Goal: Task Accomplishment & Management: Manage account settings

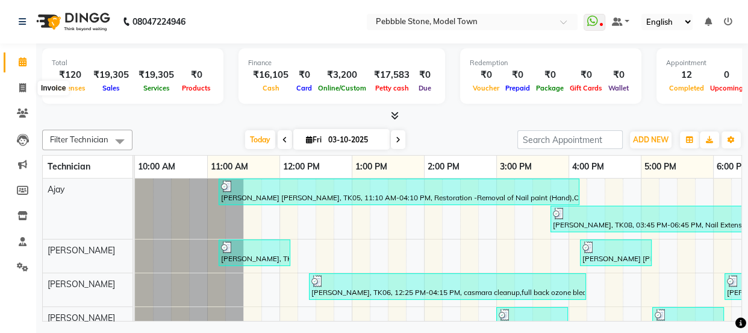
scroll to position [0, 188]
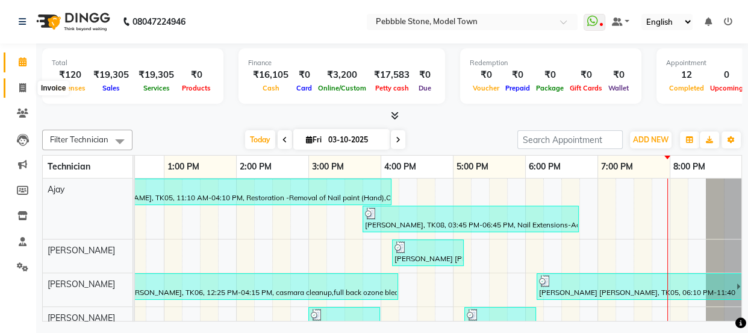
click at [20, 84] on icon at bounding box center [22, 87] width 7 height 9
select select "service"
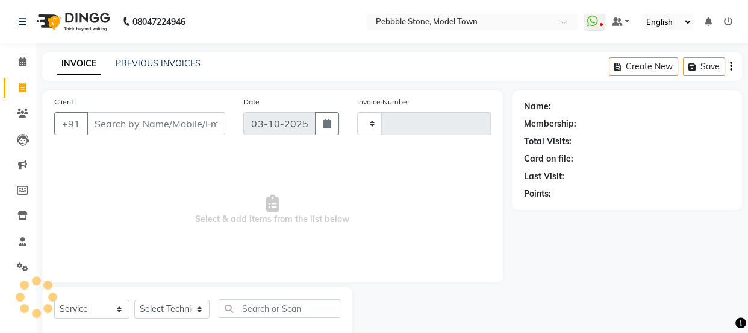
type input "0327"
select select "8684"
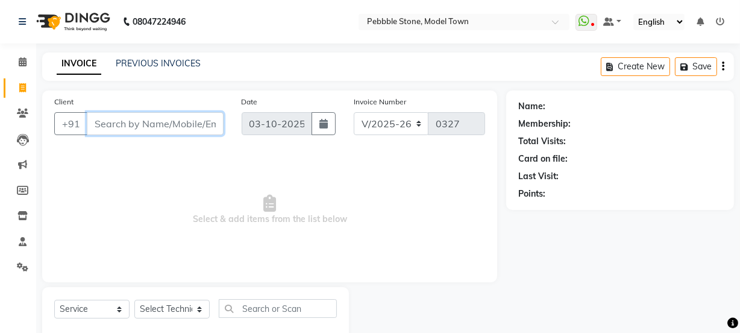
click at [127, 128] on input "Client" at bounding box center [155, 123] width 137 height 23
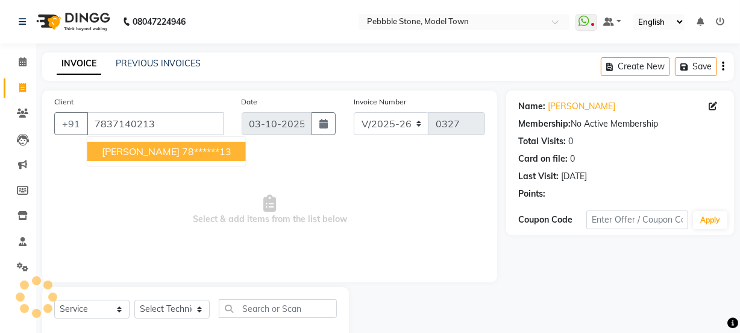
click at [182, 145] on ngb-highlight "78******13" at bounding box center [206, 151] width 49 height 12
type input "78******13"
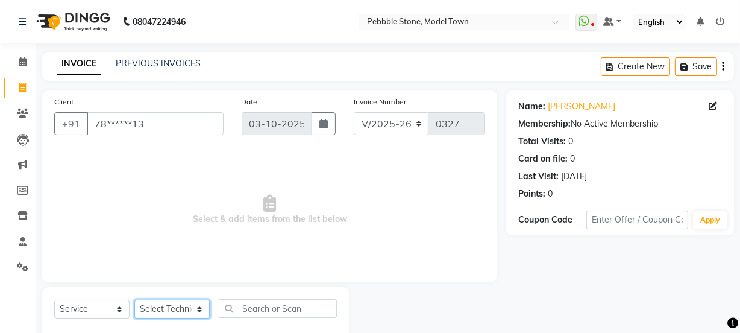
click at [174, 307] on select "Select Technician Ajay amit [PERSON_NAME] Manager [PERSON_NAME]" at bounding box center [171, 308] width 75 height 19
select select "90515"
click at [134, 299] on select "Select Technician Ajay amit [PERSON_NAME] Manager [PERSON_NAME]" at bounding box center [171, 308] width 75 height 19
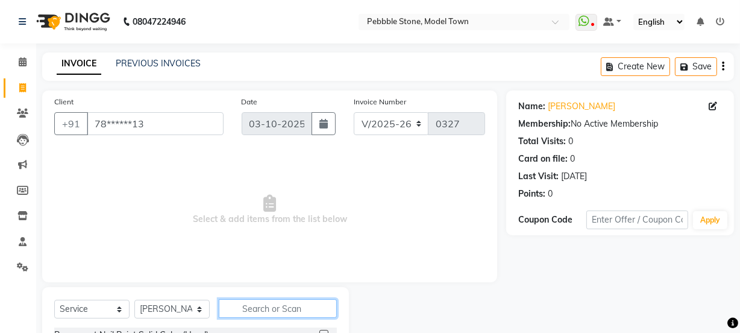
click at [275, 312] on input "text" at bounding box center [278, 308] width 118 height 19
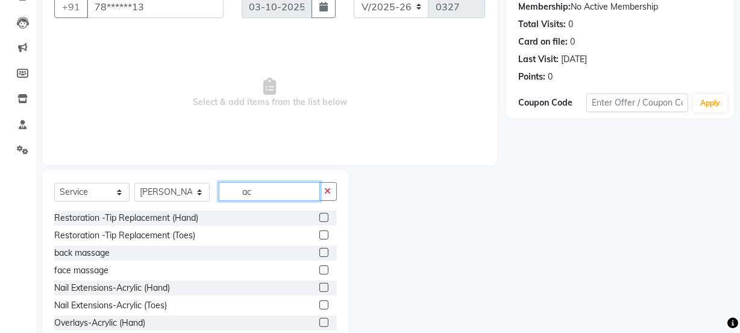
scroll to position [151, 0]
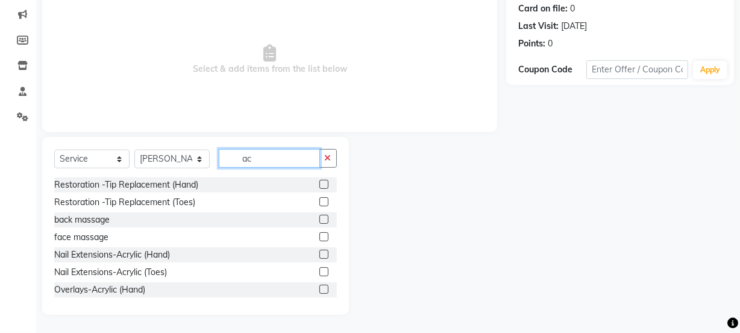
type input "ac"
click at [319, 253] on label at bounding box center [323, 253] width 9 height 9
click at [319, 253] on input "checkbox" at bounding box center [323, 255] width 8 height 8
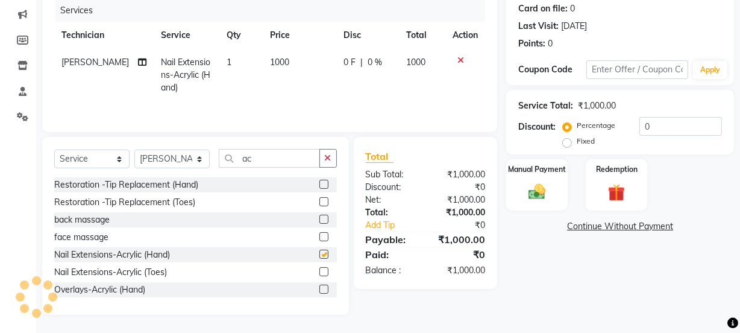
checkbox input "false"
click at [263, 160] on input "ac" at bounding box center [269, 158] width 101 height 19
type input "a"
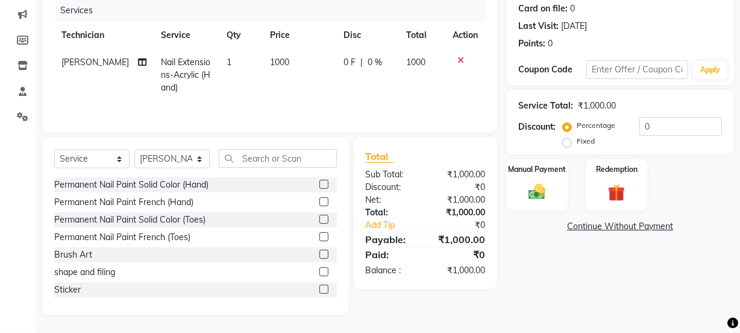
click at [319, 184] on label at bounding box center [323, 184] width 9 height 9
click at [319, 184] on input "checkbox" at bounding box center [323, 185] width 8 height 8
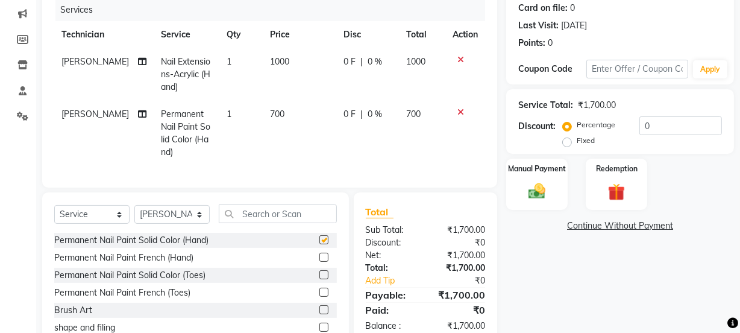
checkbox input "false"
click at [196, 224] on select "Select Technician Ajay amit [PERSON_NAME] Manager [PERSON_NAME]" at bounding box center [171, 214] width 75 height 19
select select "87632"
click at [134, 213] on select "Select Technician Ajay amit [PERSON_NAME] Manager [PERSON_NAME]" at bounding box center [171, 214] width 75 height 19
click at [250, 222] on input "text" at bounding box center [278, 213] width 118 height 19
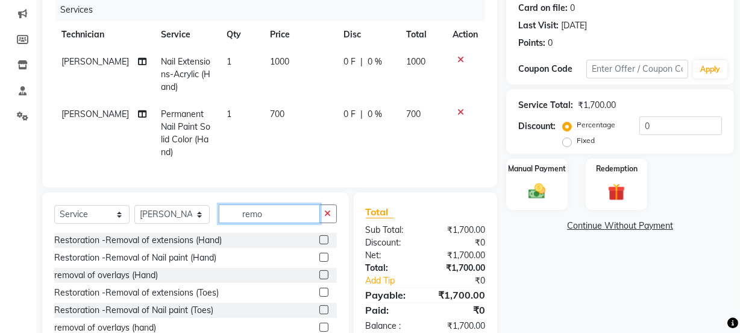
type input "remo"
click at [319, 314] on label at bounding box center [323, 309] width 9 height 9
click at [319, 314] on input "checkbox" at bounding box center [323, 310] width 8 height 8
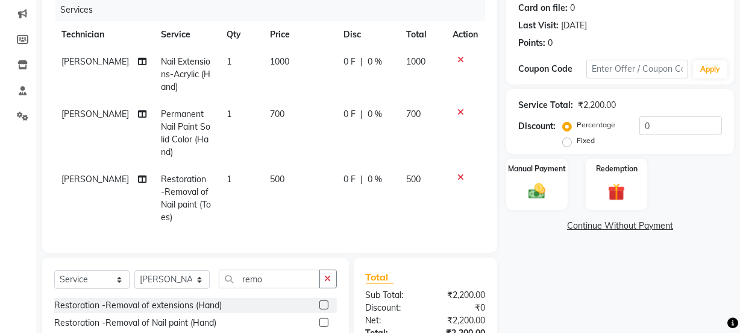
checkbox input "false"
click at [293, 288] on input "remo" at bounding box center [269, 278] width 101 height 19
type input "r"
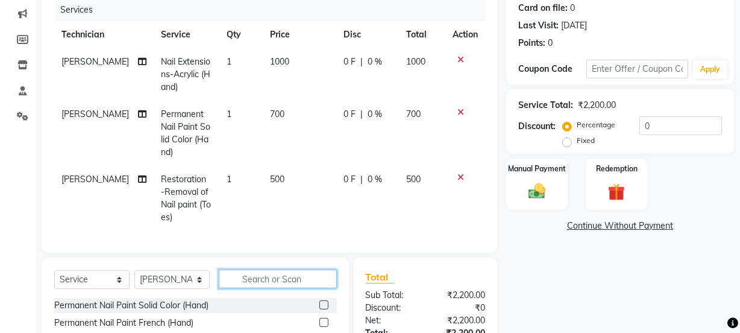
scroll to position [280, 0]
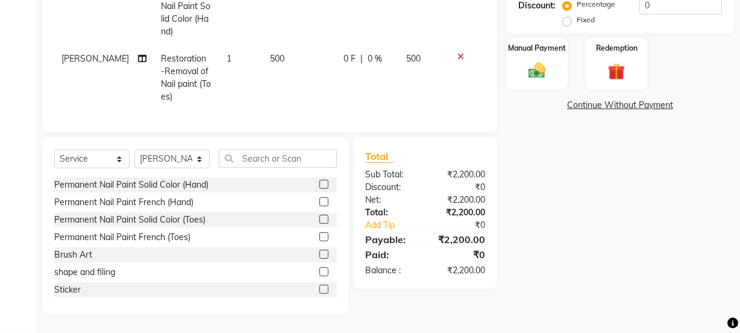
click at [319, 217] on label at bounding box center [323, 218] width 9 height 9
click at [319, 217] on input "checkbox" at bounding box center [323, 220] width 8 height 8
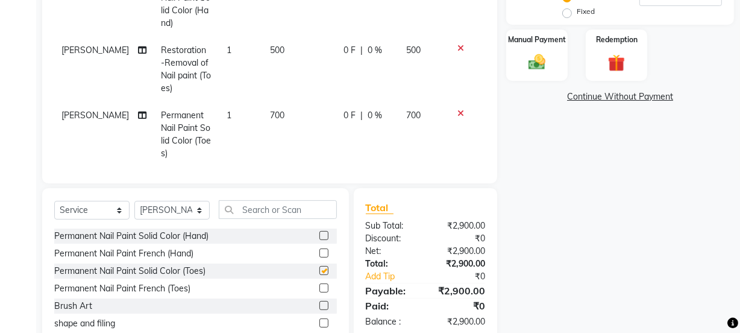
checkbox input "false"
click at [343, 49] on span "0 F" at bounding box center [349, 50] width 12 height 13
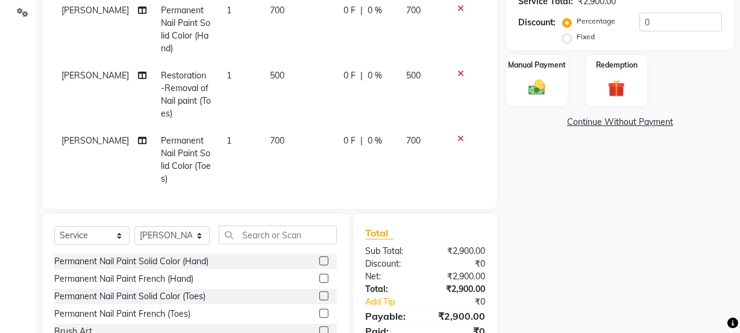
select select "87632"
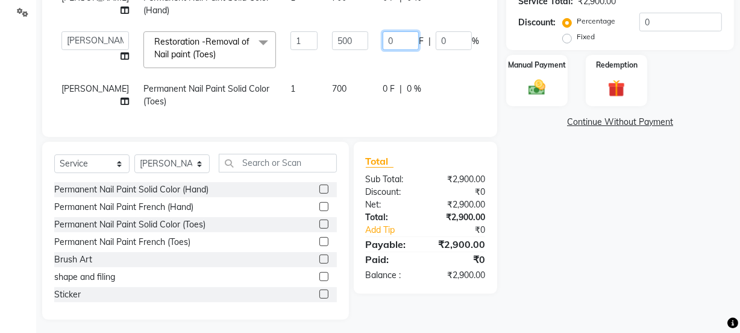
click at [383, 31] on input "0" at bounding box center [401, 40] width 36 height 19
type input "0200"
click at [368, 48] on tbody "amit Nail Extensions-Acrylic (Hand) 1 1000 0 F | 0 % 1000 amit Permanent Nail P…" at bounding box center [307, 30] width 507 height 171
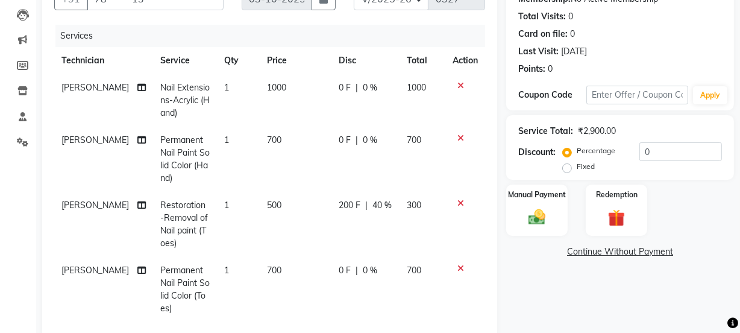
scroll to position [123, 0]
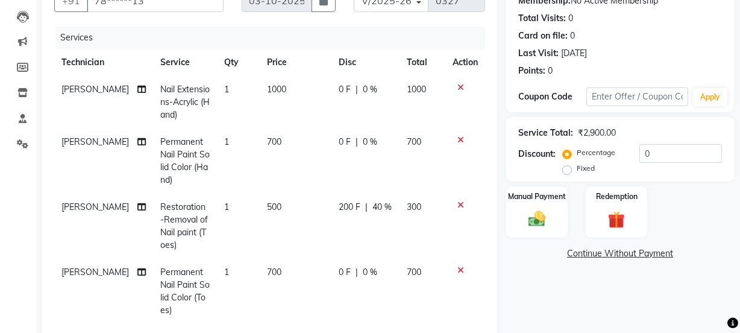
click at [339, 89] on span "0 F" at bounding box center [345, 89] width 12 height 13
select select "90515"
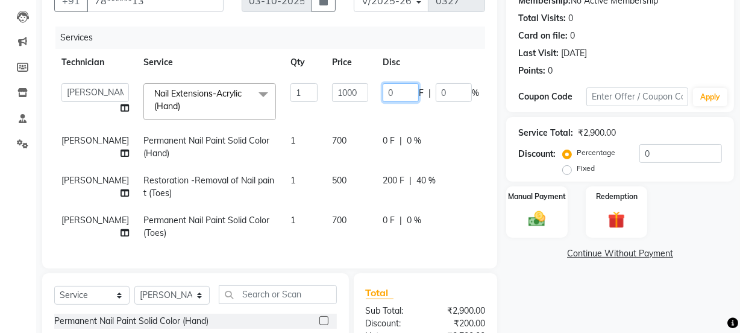
click at [383, 89] on input "0" at bounding box center [401, 92] width 36 height 19
type input "0250"
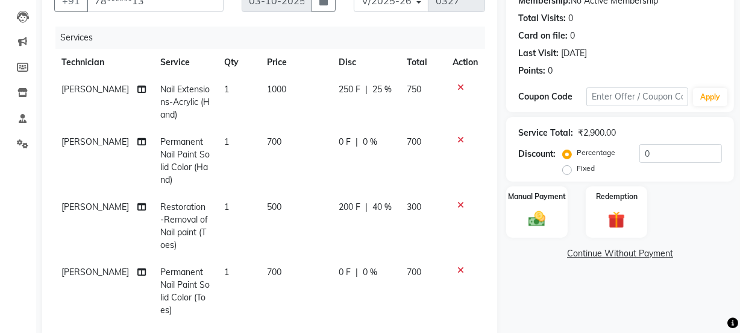
click at [351, 111] on td "250 F | 25 %" at bounding box center [365, 102] width 68 height 52
select select "90515"
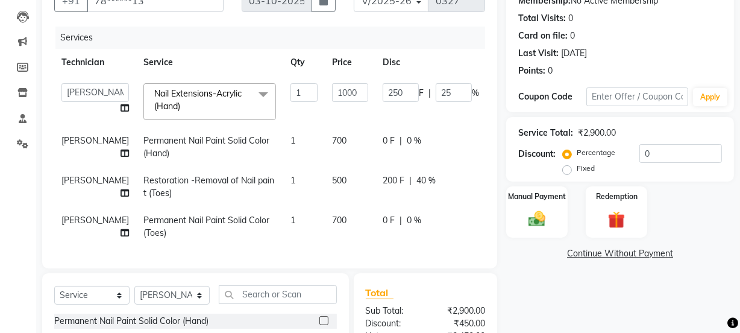
click at [383, 138] on span "0 F" at bounding box center [389, 140] width 12 height 13
select select "90515"
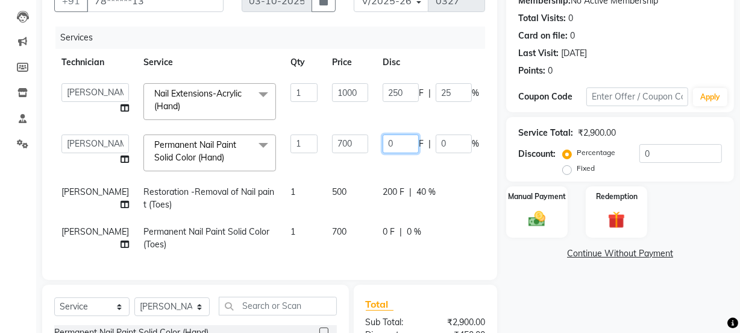
click at [383, 144] on input "0" at bounding box center [401, 143] width 36 height 19
type input "0250"
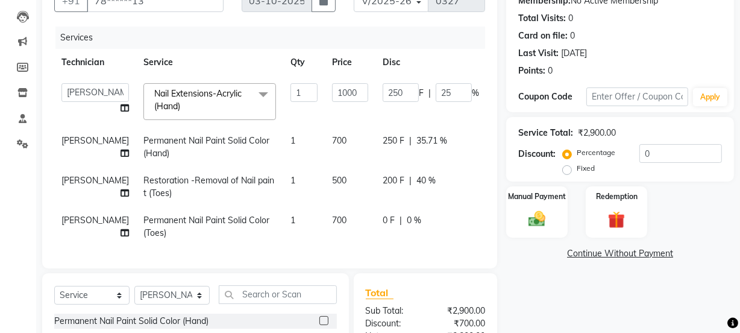
click at [375, 160] on td "250 F | 35.71 %" at bounding box center [430, 147] width 111 height 40
select select "90515"
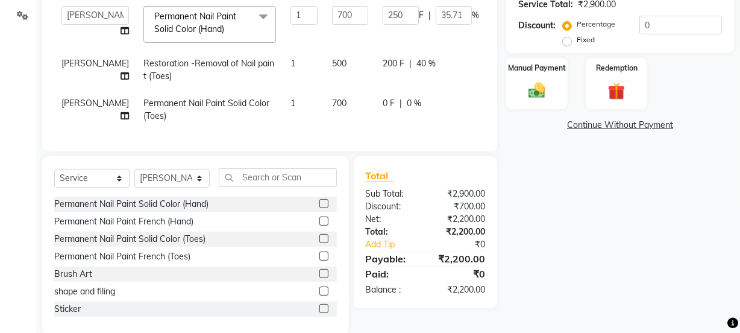
scroll to position [278, 0]
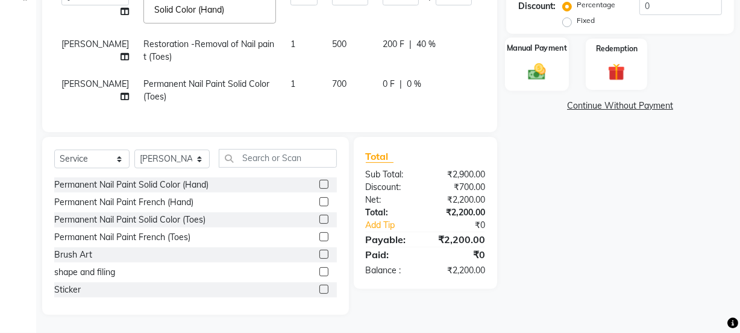
click at [546, 61] on img at bounding box center [536, 71] width 29 height 20
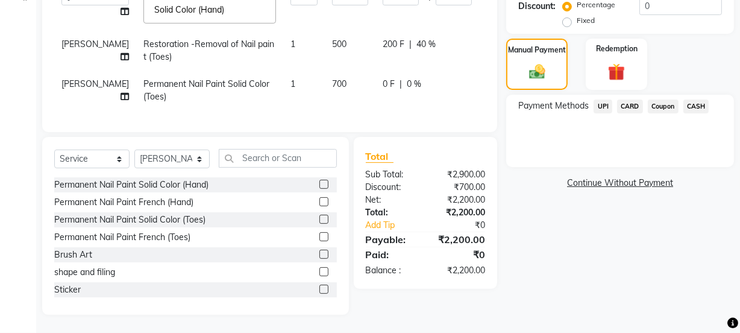
click at [692, 99] on span "CASH" at bounding box center [696, 106] width 26 height 14
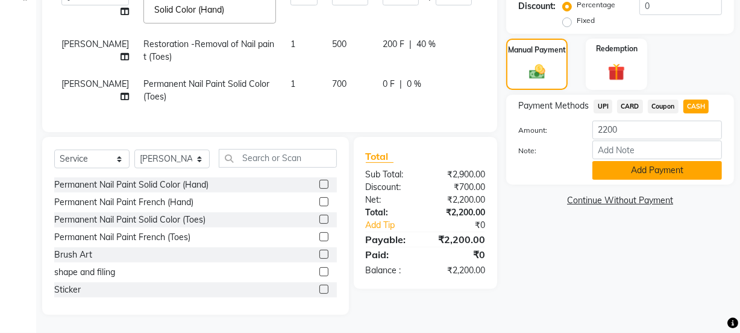
click at [644, 161] on button "Add Payment" at bounding box center [657, 170] width 130 height 19
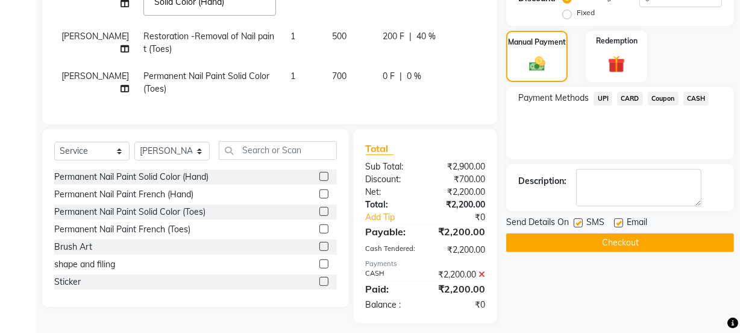
click at [601, 96] on span "UPI" at bounding box center [602, 99] width 19 height 14
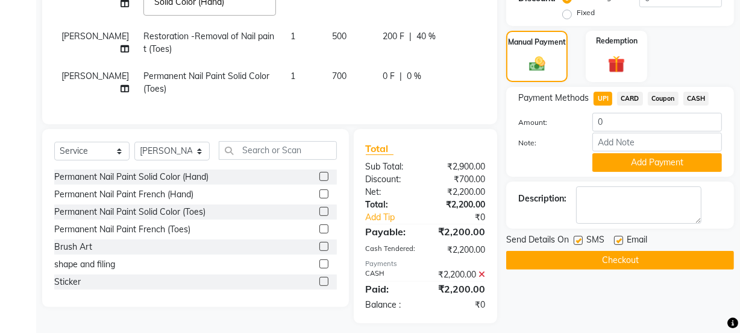
click at [483, 278] on icon at bounding box center [481, 274] width 7 height 8
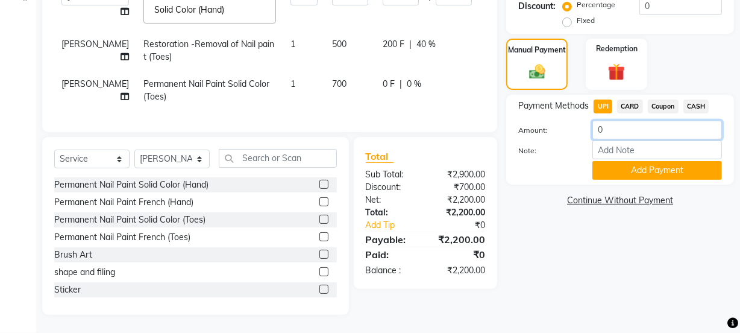
click at [610, 121] on input "0" at bounding box center [657, 130] width 130 height 19
type input "02200"
click at [625, 161] on button "Add Payment" at bounding box center [657, 170] width 130 height 19
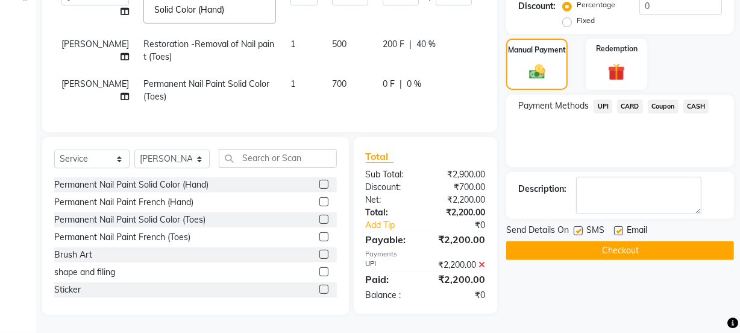
click at [610, 241] on button "Checkout" at bounding box center [620, 250] width 228 height 19
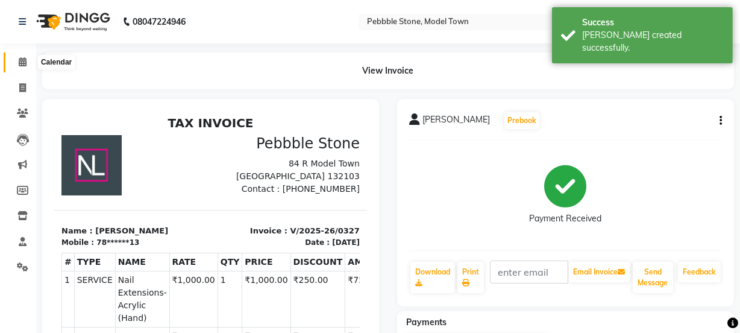
click at [24, 60] on icon at bounding box center [23, 61] width 8 height 9
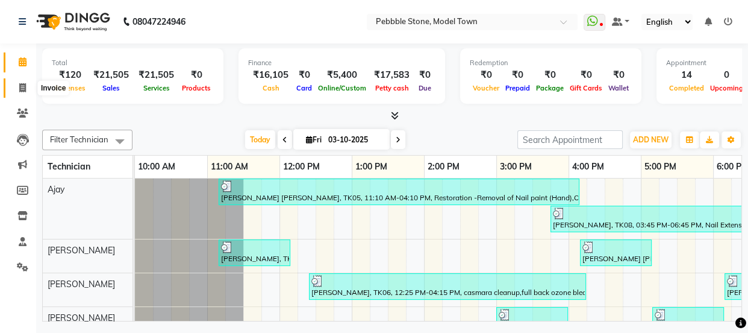
click at [20, 85] on icon at bounding box center [22, 87] width 7 height 9
select select "service"
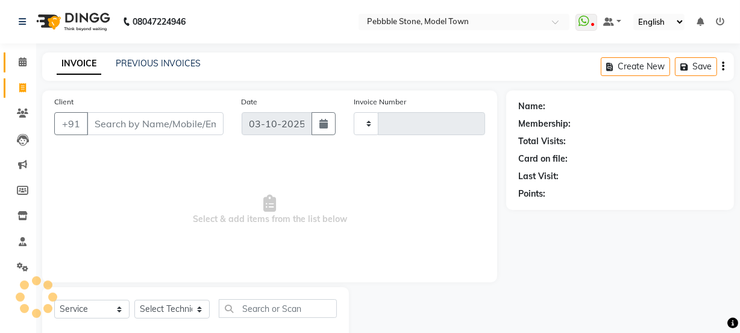
type input "0328"
select select "8684"
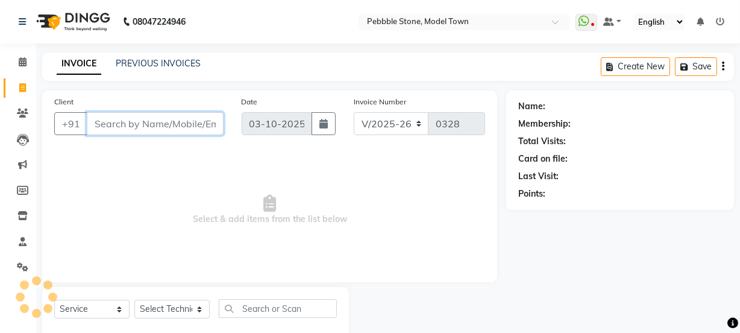
click at [131, 126] on input "Client" at bounding box center [155, 123] width 137 height 23
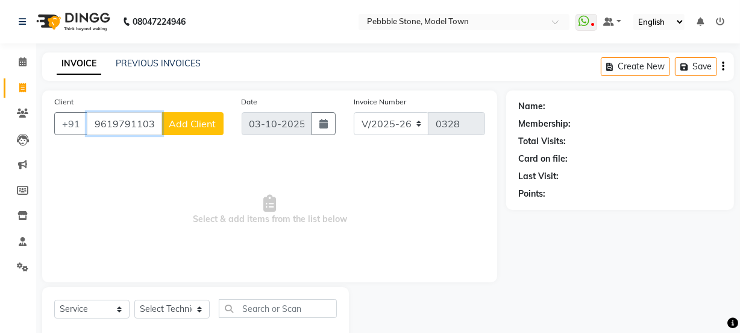
type input "9619791103"
click at [177, 122] on span "Add Client" at bounding box center [193, 123] width 48 height 12
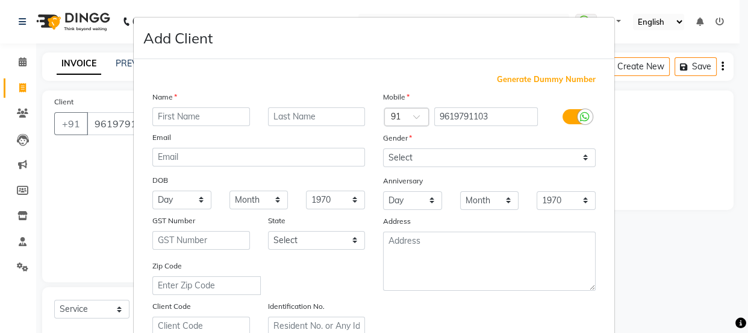
click at [192, 116] on input "text" at bounding box center [201, 116] width 98 height 19
type input "prachi"
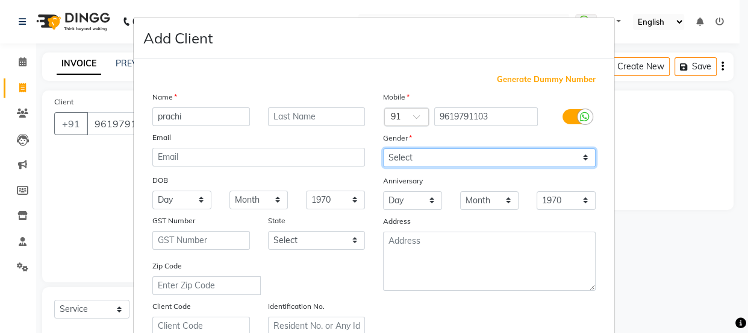
click at [413, 155] on select "Select [DEMOGRAPHIC_DATA] [DEMOGRAPHIC_DATA] Other Prefer Not To Say" at bounding box center [489, 157] width 213 height 19
select select "[DEMOGRAPHIC_DATA]"
click at [383, 148] on select "Select [DEMOGRAPHIC_DATA] [DEMOGRAPHIC_DATA] Other Prefer Not To Say" at bounding box center [489, 157] width 213 height 19
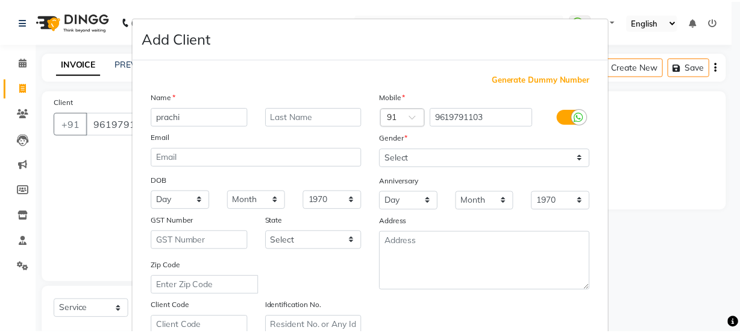
scroll to position [227, 0]
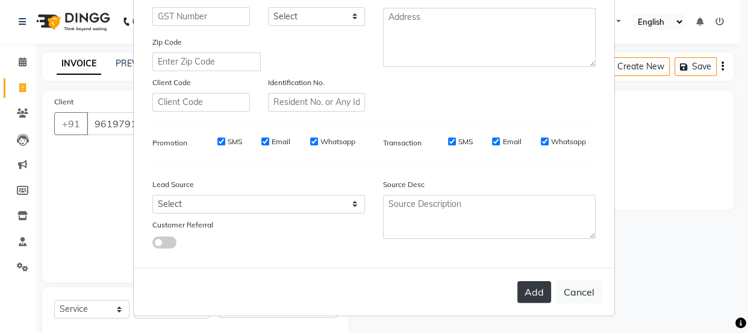
click at [529, 292] on button "Add" at bounding box center [535, 292] width 34 height 22
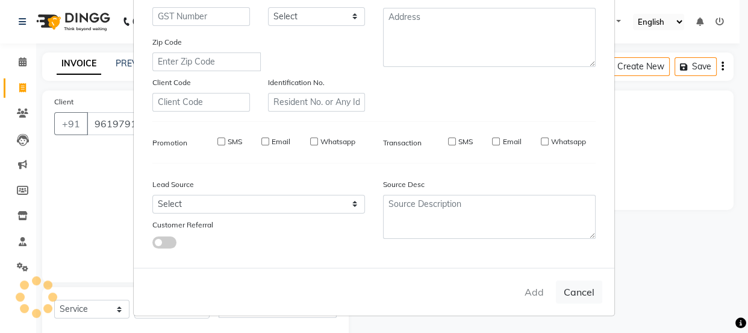
type input "96******03"
select select
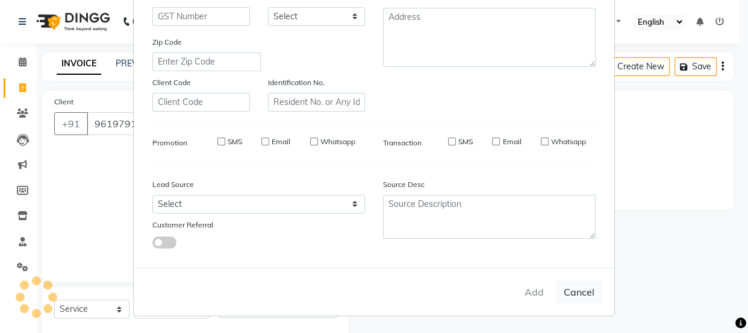
select select
checkbox input "false"
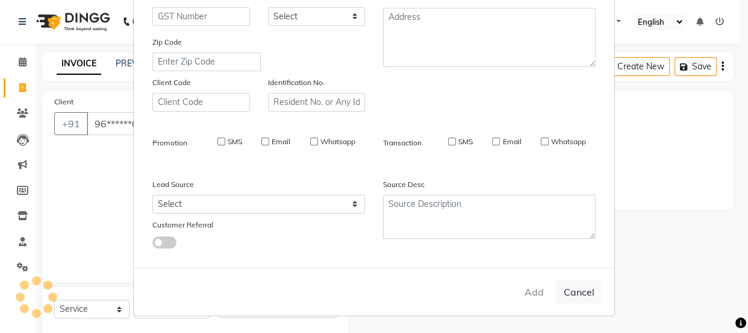
checkbox input "false"
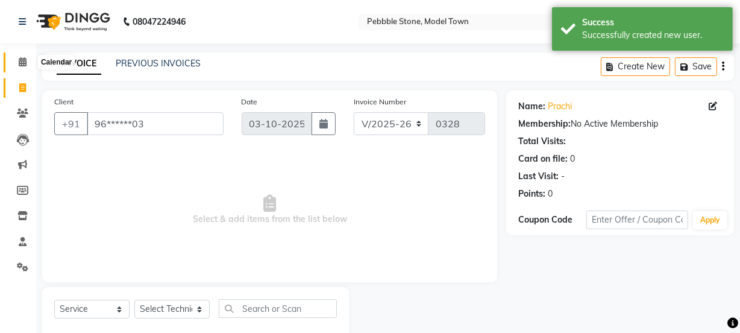
click at [23, 60] on icon at bounding box center [23, 61] width 8 height 9
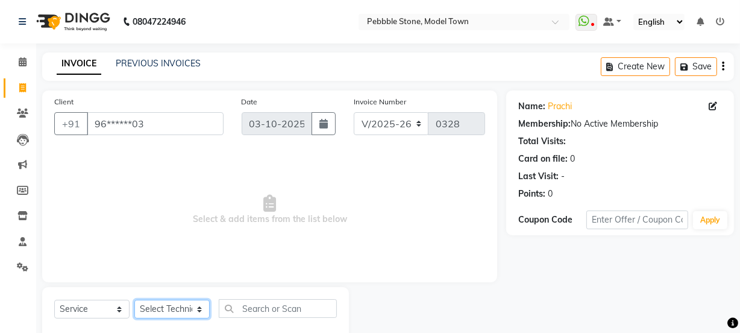
click at [163, 305] on select "Select Technician Ajay amit [PERSON_NAME] Manager [PERSON_NAME]" at bounding box center [171, 308] width 75 height 19
select select "87694"
click at [134, 299] on select "Select Technician Ajay amit [PERSON_NAME] Manager [PERSON_NAME]" at bounding box center [171, 308] width 75 height 19
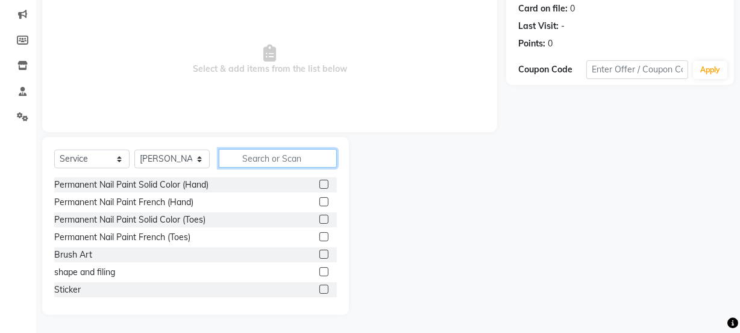
click at [254, 155] on input "text" at bounding box center [278, 158] width 118 height 19
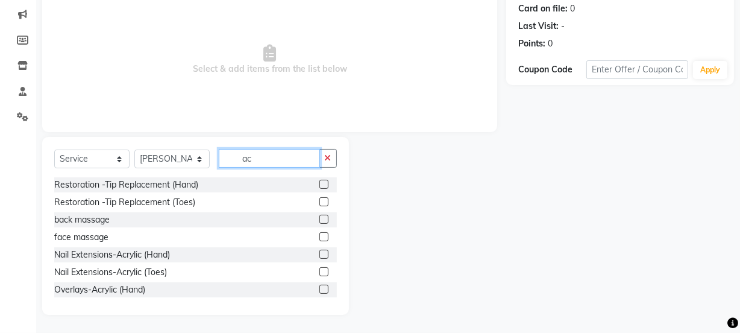
type input "ac"
click at [319, 249] on label at bounding box center [323, 253] width 9 height 9
click at [319, 251] on input "checkbox" at bounding box center [323, 255] width 8 height 8
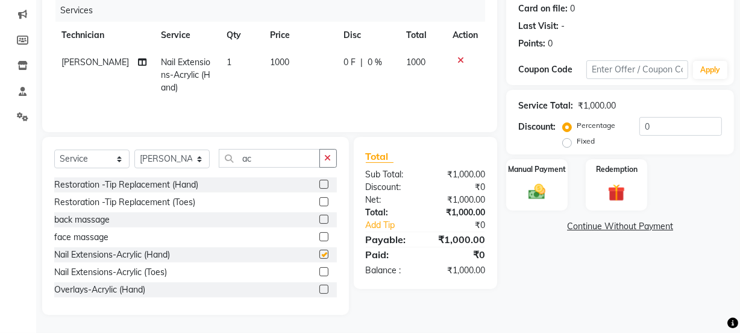
checkbox input "false"
click at [271, 158] on input "ac" at bounding box center [269, 158] width 101 height 19
type input "a"
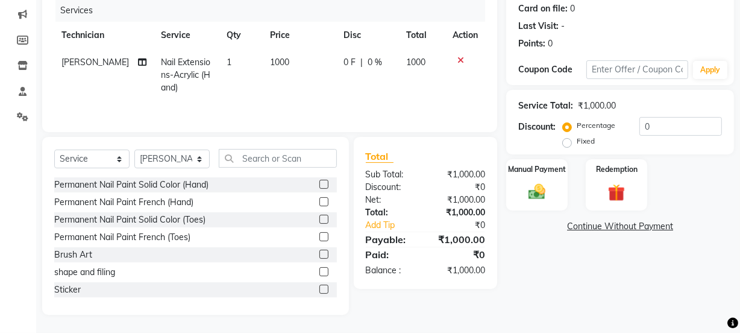
click at [319, 199] on label at bounding box center [323, 201] width 9 height 9
click at [319, 199] on input "checkbox" at bounding box center [323, 202] width 8 height 8
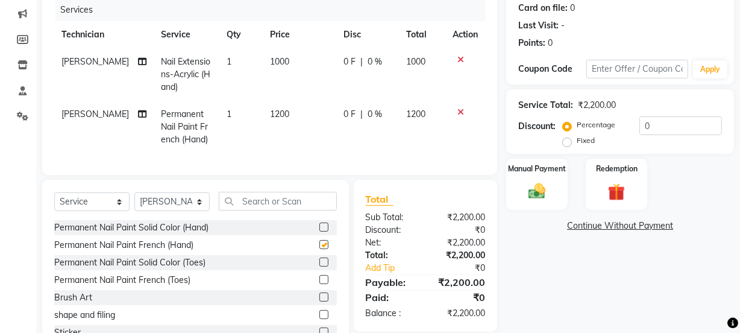
checkbox input "false"
click at [343, 60] on span "0 F" at bounding box center [349, 61] width 12 height 13
select select "87694"
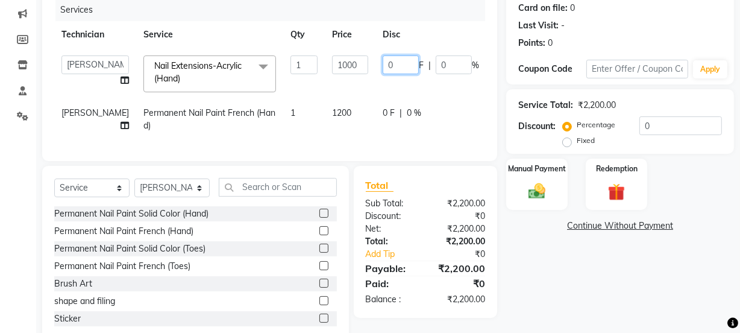
click at [383, 66] on input "0" at bounding box center [401, 64] width 36 height 19
type input "0250"
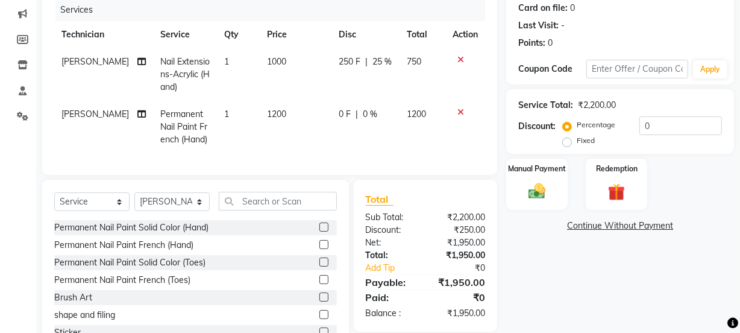
click at [343, 88] on tr "[PERSON_NAME] Nail Extensions-Acrylic (Hand) 1 1000 250 F | 25 % 750" at bounding box center [269, 74] width 431 height 52
click at [339, 114] on span "0 F" at bounding box center [345, 114] width 12 height 13
select select "87694"
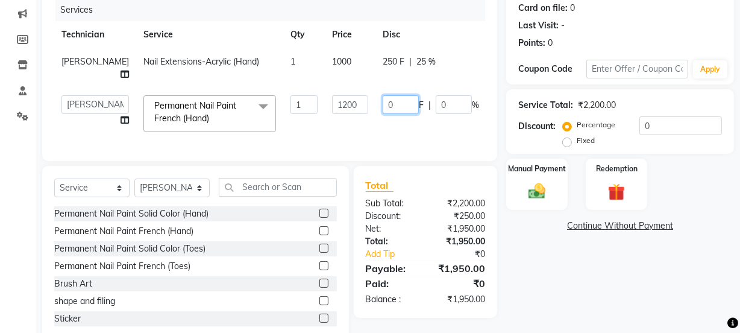
click at [383, 95] on input "0" at bounding box center [401, 104] width 36 height 19
type input "0250"
click at [375, 114] on td "0250 F | 0 %" at bounding box center [430, 113] width 111 height 51
select select "87694"
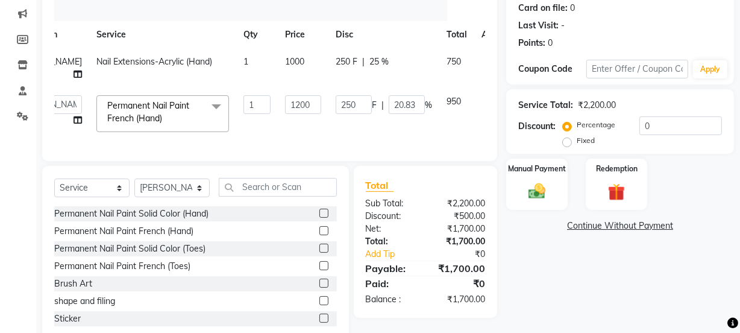
scroll to position [0, 51]
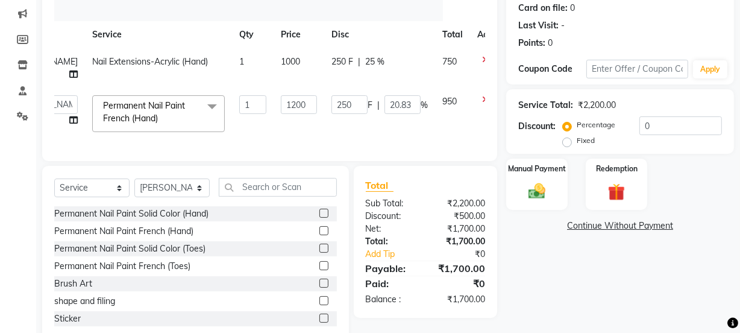
click at [482, 95] on icon at bounding box center [485, 99] width 7 height 8
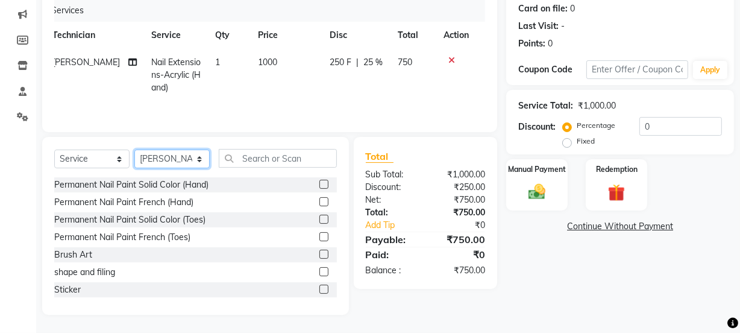
click at [181, 153] on select "Select Technician Ajay amit [PERSON_NAME] Manager [PERSON_NAME]" at bounding box center [171, 158] width 75 height 19
select select "87627"
click at [134, 149] on select "Select Technician Ajay amit [PERSON_NAME] Manager [PERSON_NAME]" at bounding box center [171, 158] width 75 height 19
click at [319, 199] on label at bounding box center [323, 201] width 9 height 9
click at [319, 199] on input "checkbox" at bounding box center [323, 202] width 8 height 8
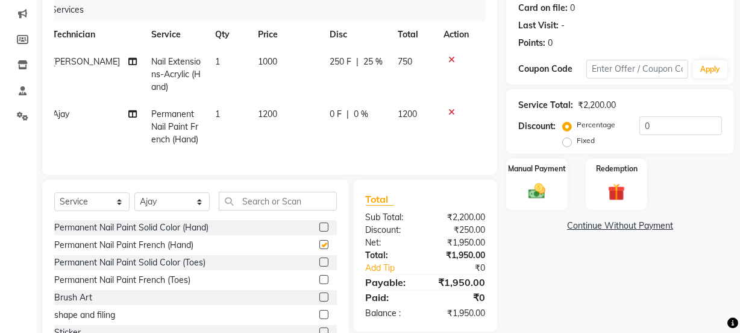
checkbox input "false"
click at [330, 114] on span "0 F" at bounding box center [336, 114] width 12 height 13
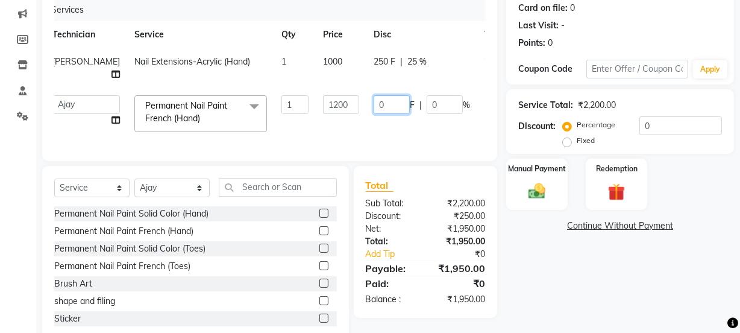
click at [374, 95] on input "0" at bounding box center [392, 104] width 36 height 19
type input "0250"
click at [374, 111] on td "0250 F | 0 %" at bounding box center [421, 113] width 111 height 51
click at [545, 188] on img at bounding box center [536, 191] width 29 height 20
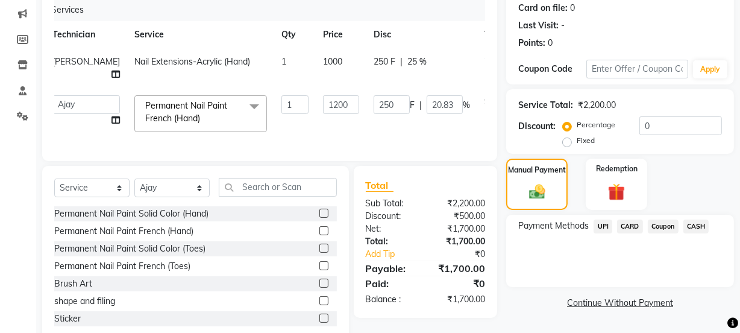
click at [699, 224] on span "CASH" at bounding box center [696, 226] width 26 height 14
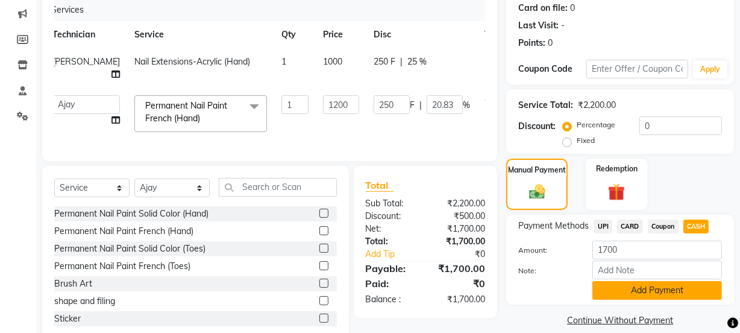
click at [644, 289] on button "Add Payment" at bounding box center [657, 290] width 130 height 19
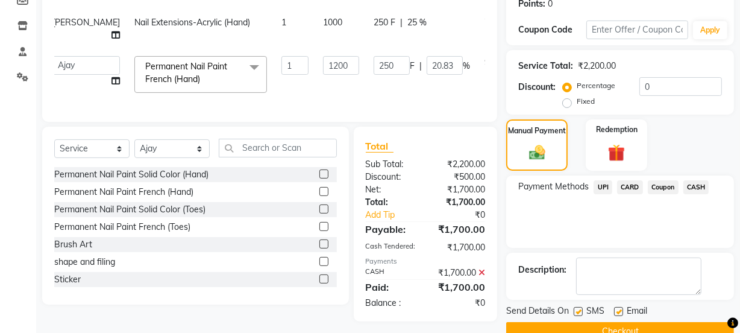
scroll to position [215, 0]
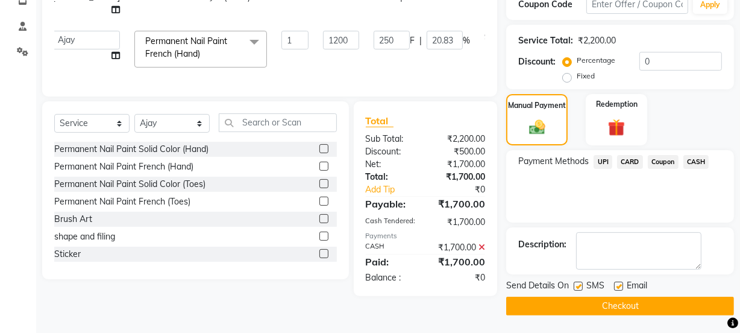
click at [581, 304] on button "Checkout" at bounding box center [620, 305] width 228 height 19
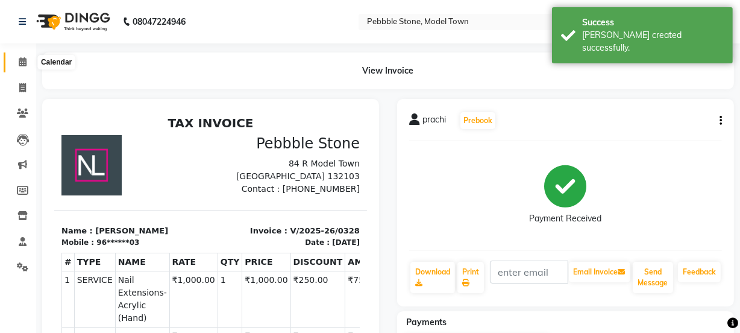
click at [23, 59] on icon at bounding box center [23, 61] width 8 height 9
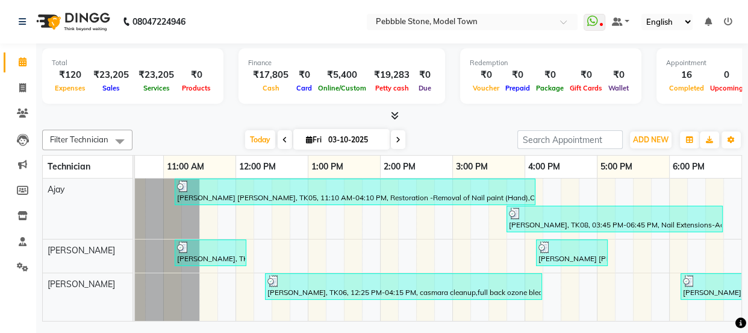
scroll to position [0, 67]
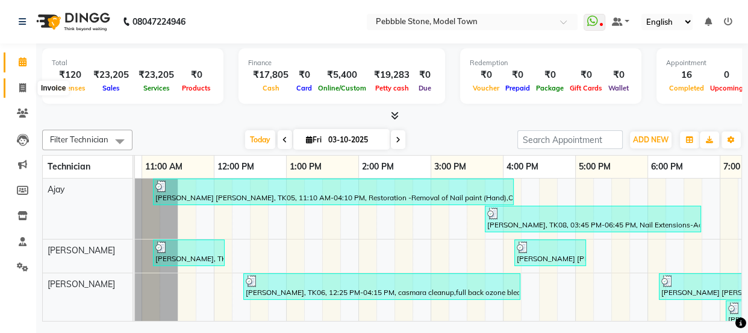
click at [19, 86] on icon at bounding box center [22, 87] width 7 height 9
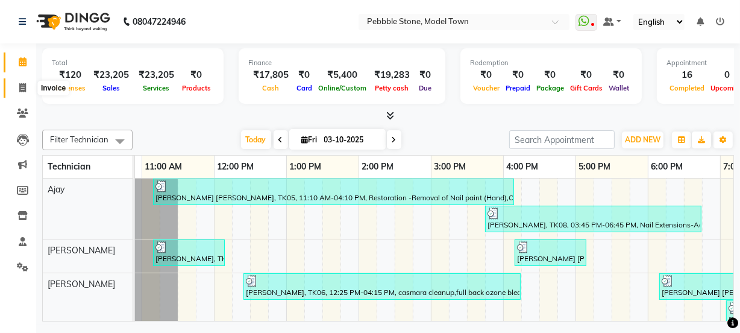
select select "service"
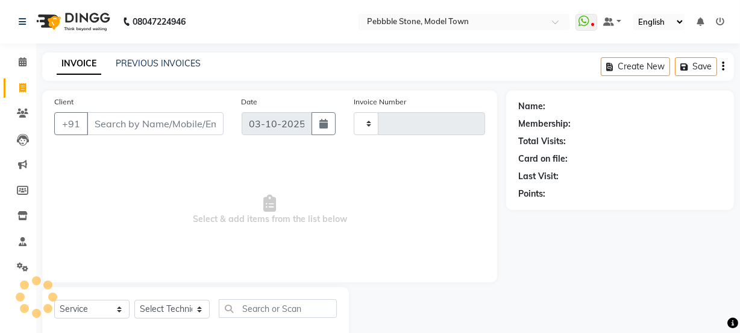
type input "0329"
select select "8684"
click at [20, 61] on icon at bounding box center [23, 61] width 8 height 9
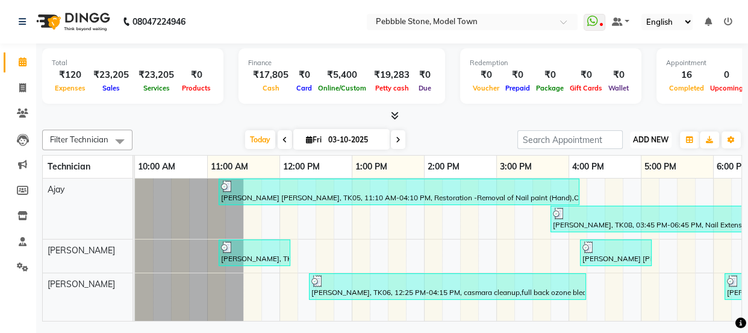
click at [644, 136] on span "ADD NEW" at bounding box center [651, 139] width 36 height 9
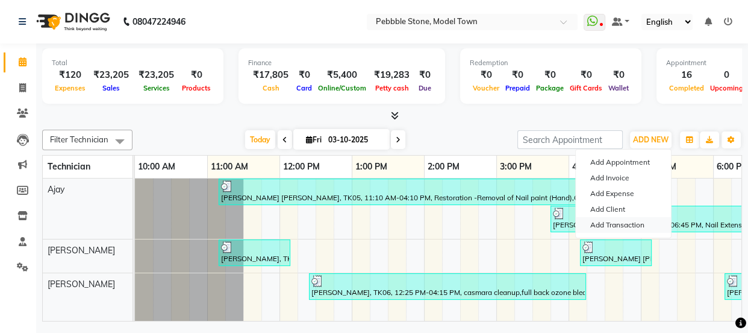
click at [603, 219] on link "Add Transaction" at bounding box center [623, 225] width 95 height 16
select select "direct"
select select
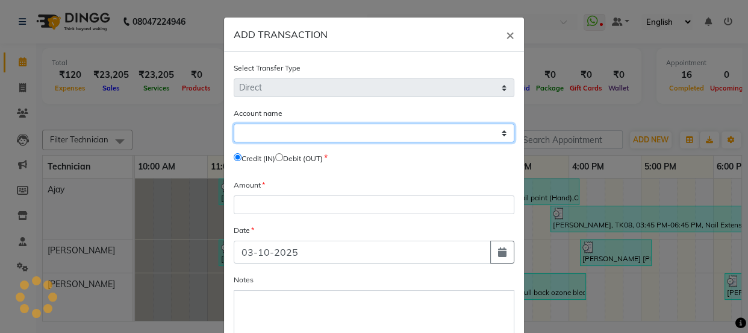
click at [272, 127] on select "Select" at bounding box center [374, 133] width 281 height 19
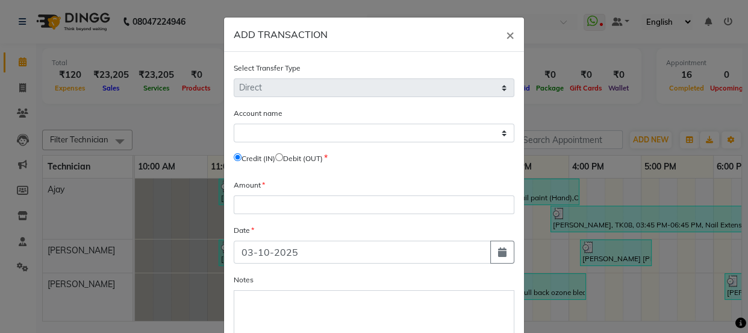
click at [280, 157] on input "radio" at bounding box center [279, 157] width 8 height 8
radio input "true"
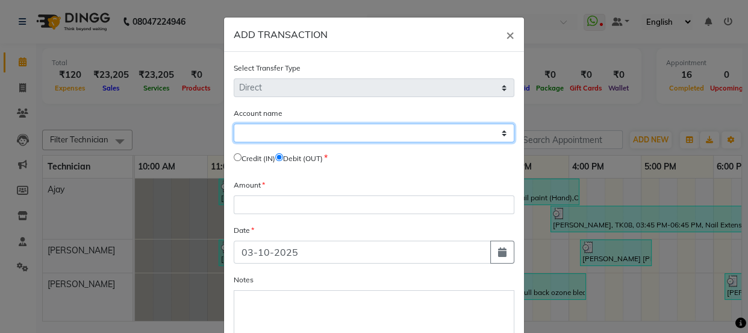
click at [265, 137] on select "Select" at bounding box center [374, 133] width 281 height 19
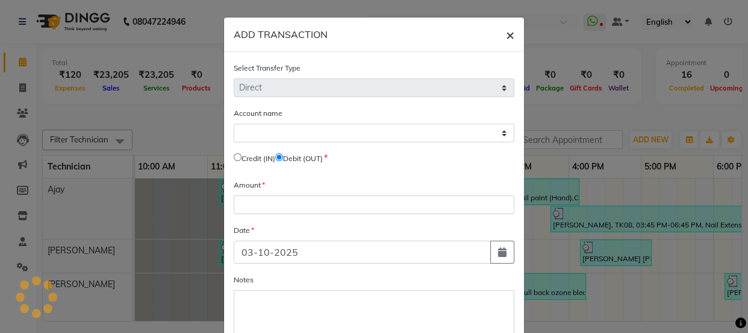
click at [506, 33] on span "×" at bounding box center [510, 34] width 8 height 18
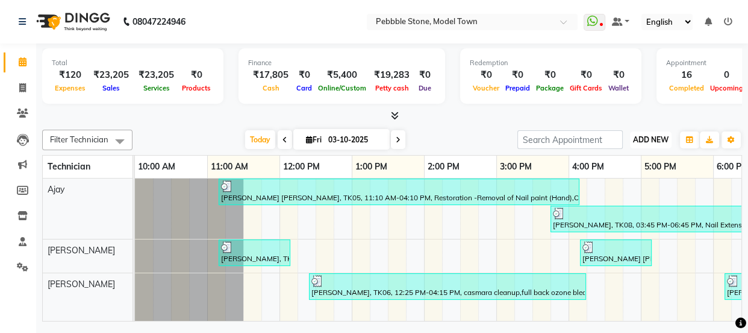
click at [638, 136] on span "ADD NEW" at bounding box center [651, 139] width 36 height 9
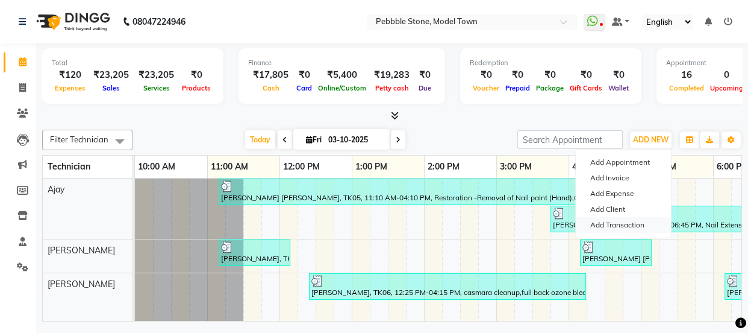
click at [612, 223] on link "Add Transaction" at bounding box center [623, 225] width 95 height 16
select select "direct"
select select
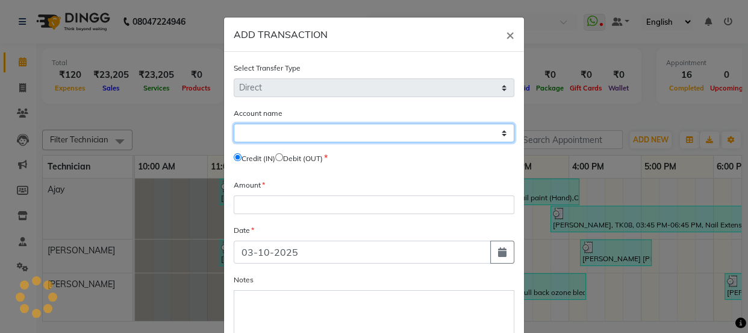
click at [265, 131] on select "Select" at bounding box center [374, 133] width 281 height 19
click at [499, 133] on select "Select" at bounding box center [374, 133] width 281 height 19
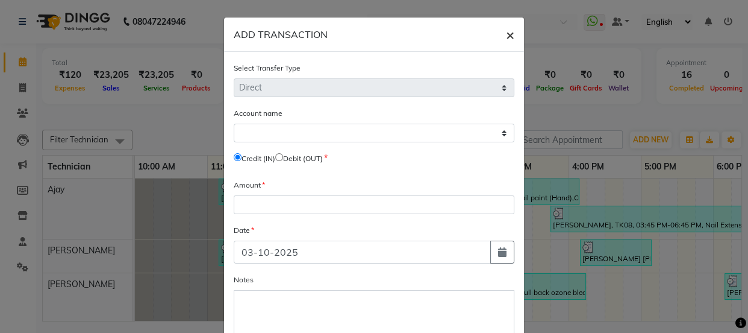
click at [506, 33] on span "×" at bounding box center [510, 34] width 8 height 18
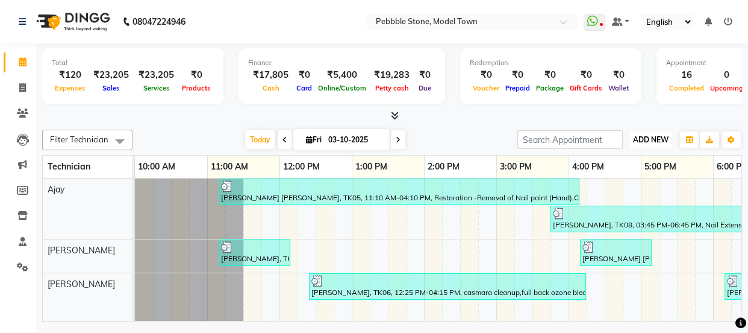
click at [645, 138] on span "ADD NEW" at bounding box center [651, 139] width 36 height 9
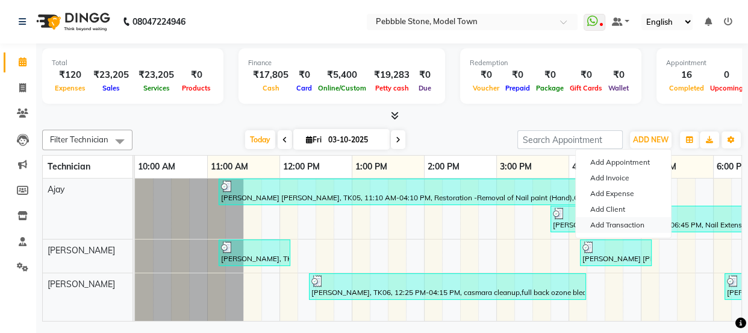
click at [607, 224] on link "Add Transaction" at bounding box center [623, 225] width 95 height 16
select select "direct"
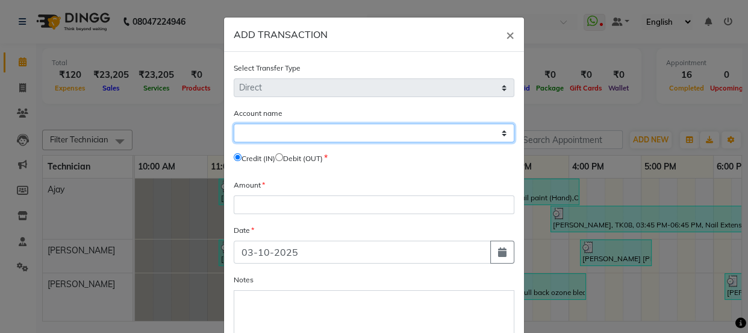
click at [257, 132] on select "Select [PERSON_NAME] Cash Default Account" at bounding box center [374, 133] width 281 height 19
select select "7952"
click at [234, 124] on select "Select [PERSON_NAME] Cash Default Account" at bounding box center [374, 133] width 281 height 19
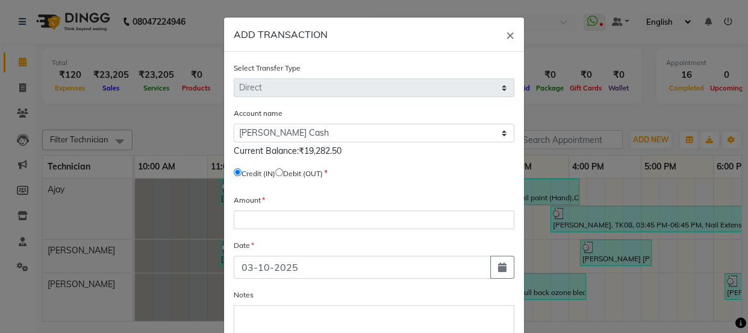
click at [281, 171] on input "radio" at bounding box center [279, 172] width 8 height 8
radio input "true"
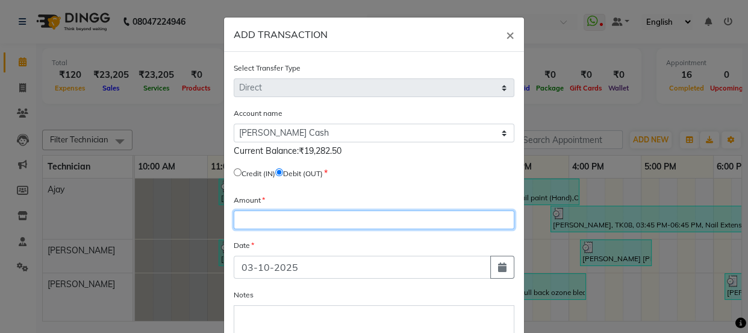
click at [258, 221] on input "number" at bounding box center [374, 219] width 281 height 19
type input "17000"
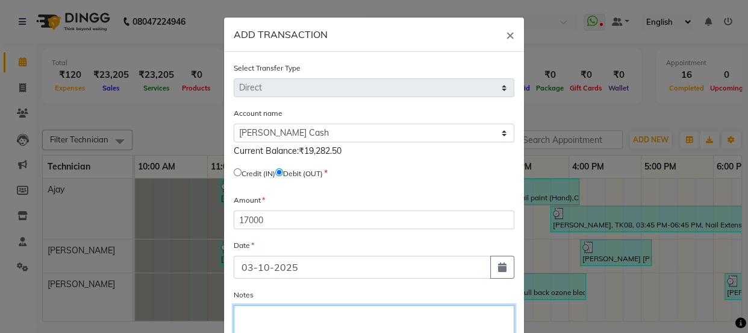
click at [246, 319] on textarea "Notes" at bounding box center [374, 331] width 281 height 52
type textarea "500/34"
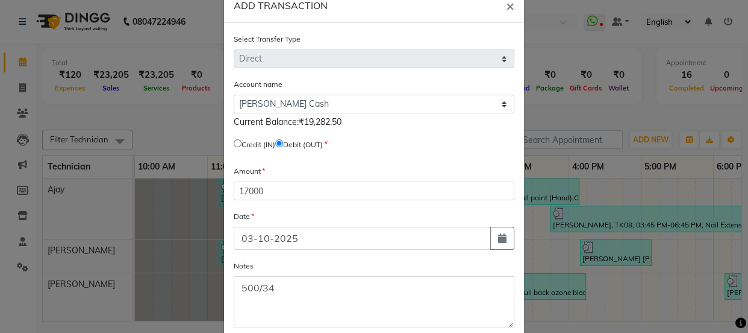
scroll to position [96, 0]
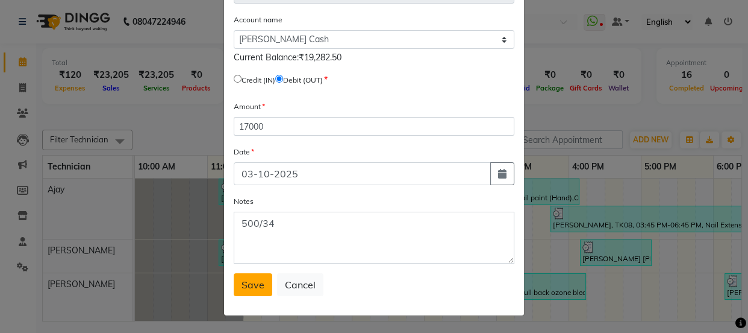
click at [242, 288] on span "Save" at bounding box center [253, 284] width 23 height 12
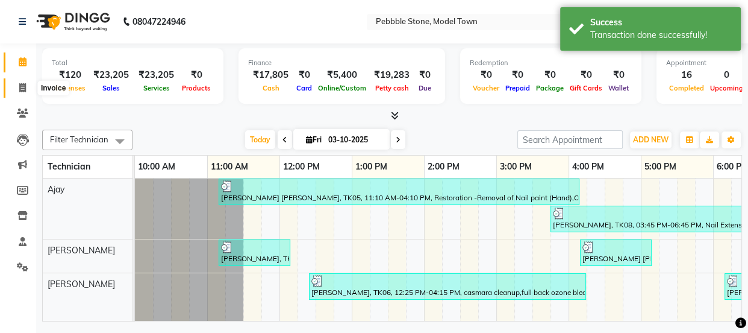
click at [19, 89] on icon at bounding box center [22, 87] width 7 height 9
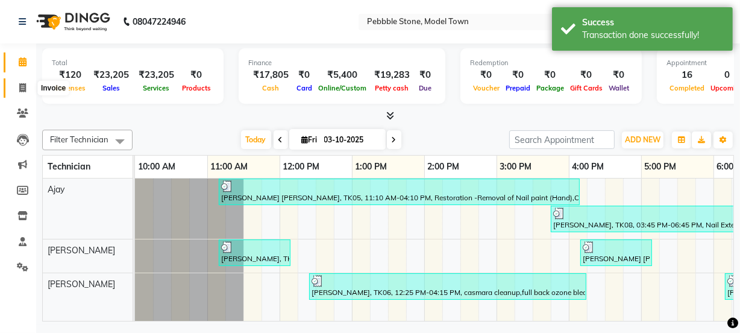
select select "service"
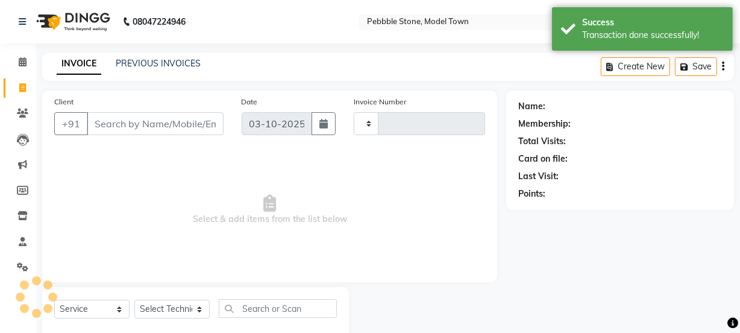
type input "0329"
select select "8684"
click at [20, 63] on icon at bounding box center [23, 61] width 8 height 9
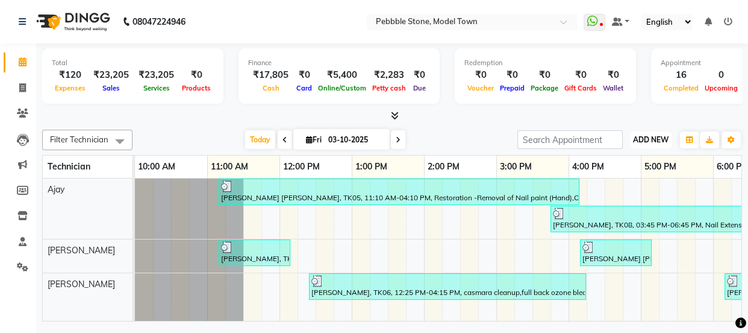
click at [646, 140] on span "ADD NEW" at bounding box center [651, 139] width 36 height 9
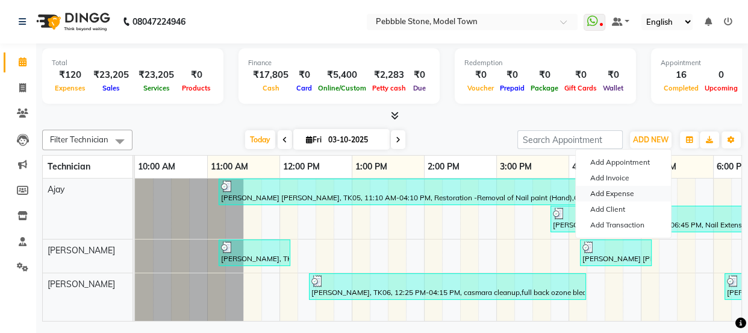
click at [606, 192] on link "Add Expense" at bounding box center [623, 194] width 95 height 16
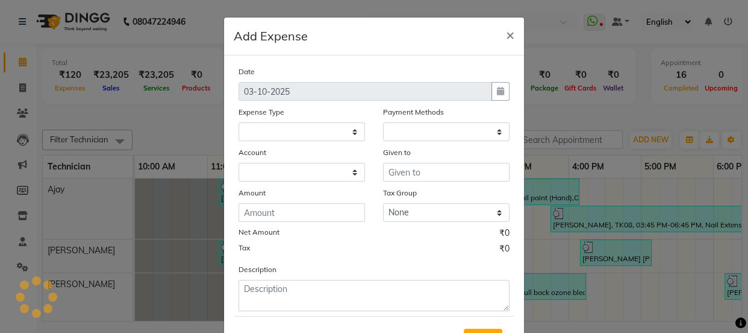
select select "1"
select select "7952"
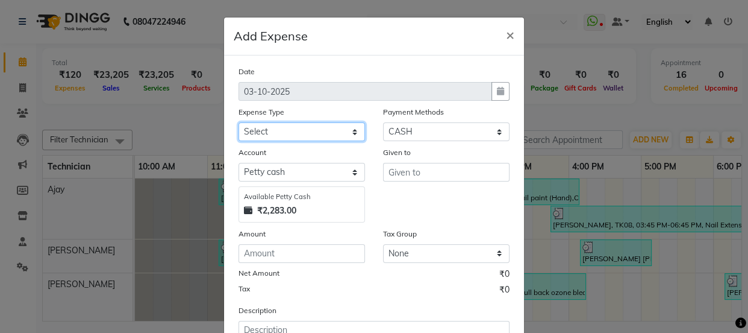
click at [328, 130] on select "Select Advance Salary Bank charges Car maintenance Cash transfer to bank Cash t…" at bounding box center [302, 131] width 127 height 19
select select "24043"
click at [239, 123] on select "Select Advance Salary Bank charges Car maintenance Cash transfer to bank Cash t…" at bounding box center [302, 131] width 127 height 19
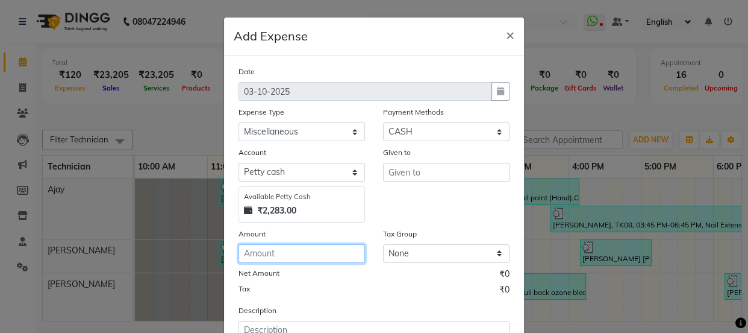
click at [268, 254] on input "number" at bounding box center [302, 253] width 127 height 19
type input "2"
type input "5"
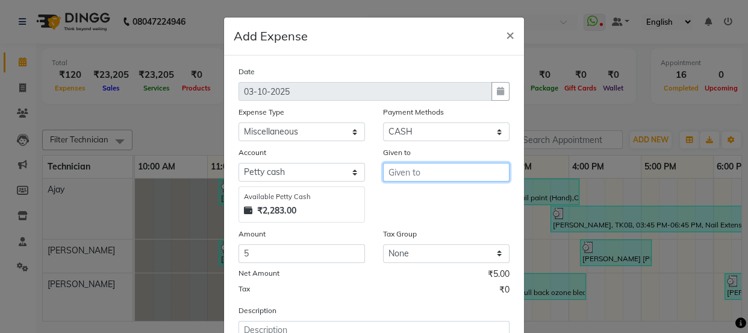
click at [407, 175] on input "text" at bounding box center [446, 172] width 127 height 19
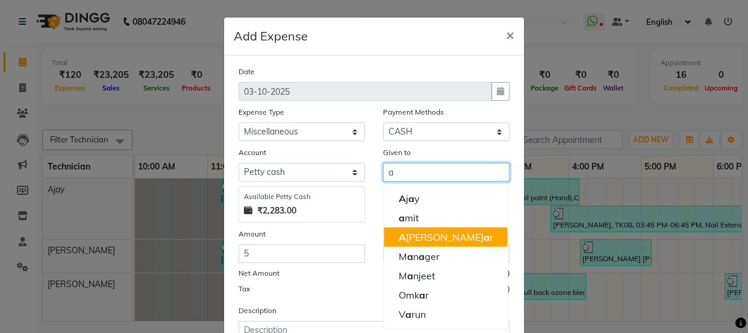
click at [416, 236] on ngb-highlight "A wdesh Kum a r" at bounding box center [445, 237] width 95 height 12
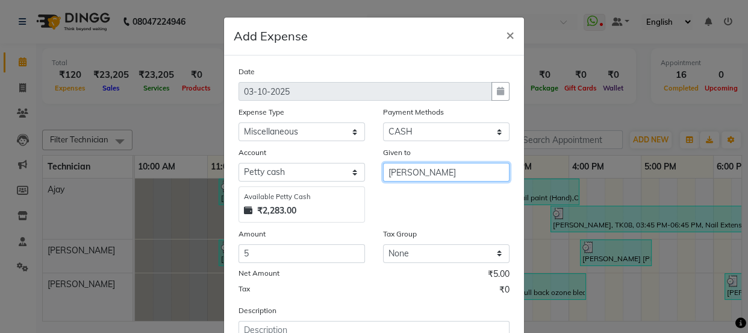
type input "[PERSON_NAME]"
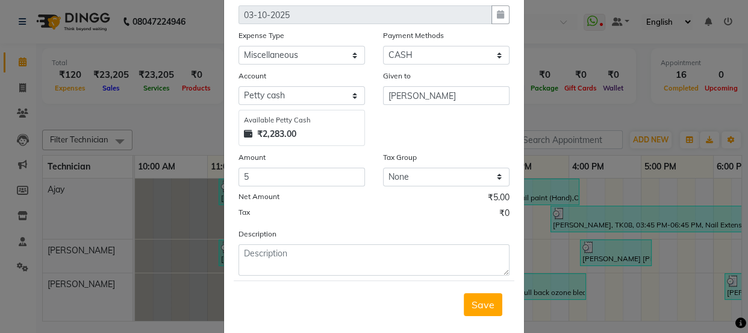
scroll to position [100, 0]
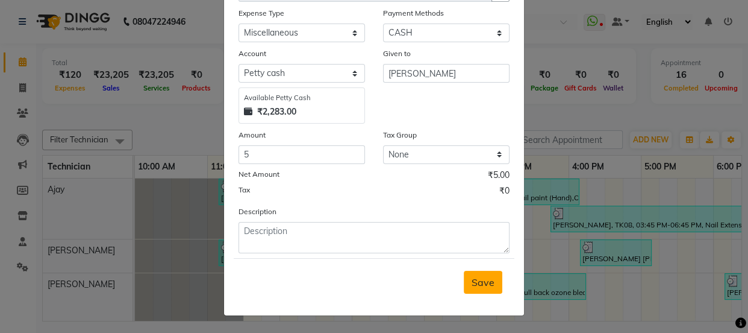
click at [475, 278] on span "Save" at bounding box center [483, 282] width 23 height 12
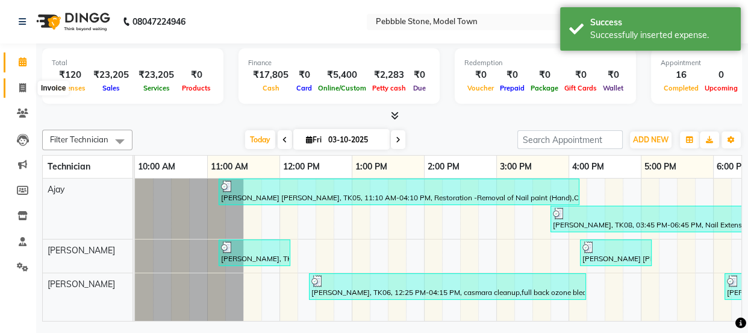
click at [22, 89] on icon at bounding box center [22, 87] width 7 height 9
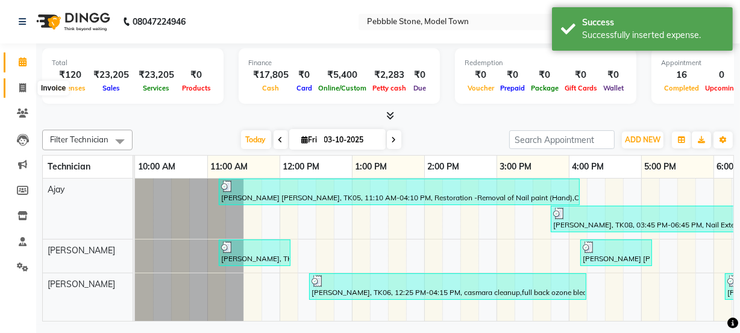
select select "service"
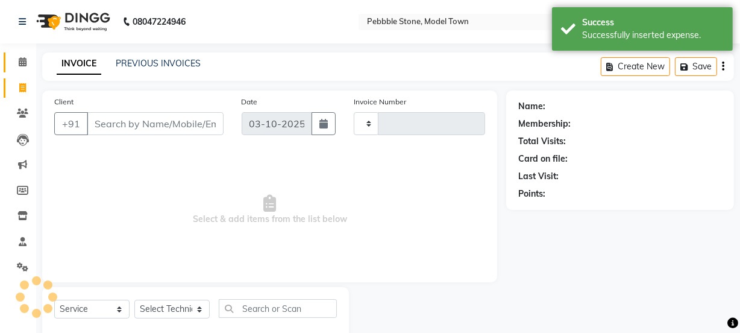
type input "0329"
select select "8684"
click at [22, 60] on icon at bounding box center [23, 61] width 8 height 9
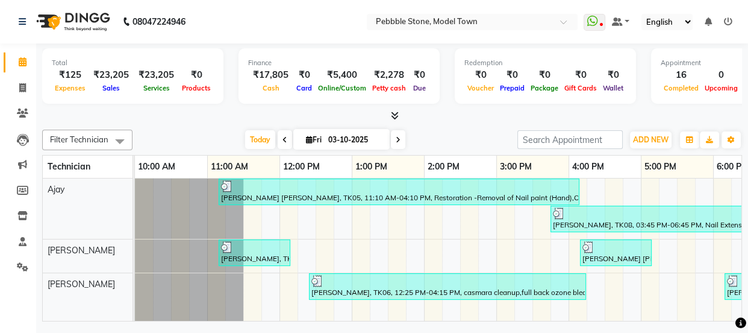
click at [395, 114] on icon at bounding box center [395, 115] width 8 height 9
